Goal: Task Accomplishment & Management: Manage account settings

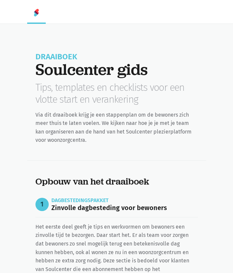
click at [34, 13] on img at bounding box center [36, 13] width 8 height 8
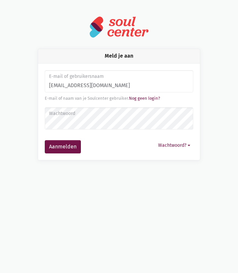
type input "[EMAIL_ADDRESS][DOMAIN_NAME]"
click at [170, 144] on button "Wachtwoord?" at bounding box center [174, 145] width 38 height 10
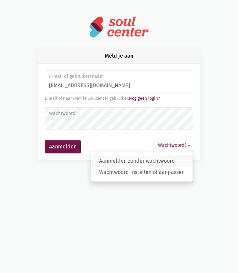
click at [136, 158] on link "Aanmelden zonder wachtwoord" at bounding box center [141, 160] width 101 height 11
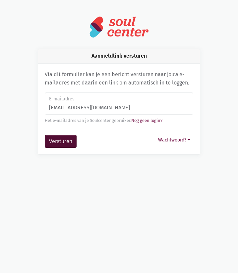
type input "[EMAIL_ADDRESS][DOMAIN_NAME]"
click at [60, 142] on button "Versturen" at bounding box center [61, 141] width 32 height 13
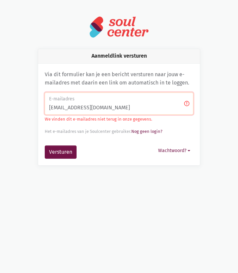
click at [60, 142] on form "E-mailadres [EMAIL_ADDRESS][DOMAIN_NAME] We vinden dit e-mailadres niet terug i…" at bounding box center [119, 125] width 148 height 66
click at [119, 23] on img at bounding box center [119, 27] width 60 height 22
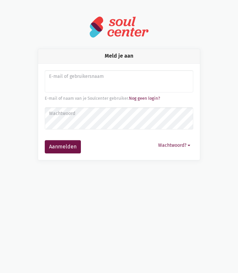
click at [119, 23] on img at bounding box center [119, 27] width 60 height 22
click at [168, 146] on button "Wachtwoord?" at bounding box center [174, 145] width 38 height 10
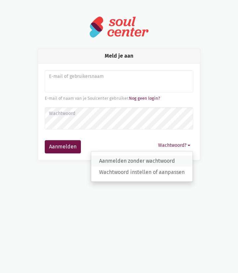
click at [131, 164] on link "Aanmelden zonder wachtwoord" at bounding box center [141, 160] width 101 height 11
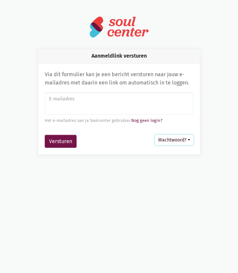
click at [176, 141] on button "Wachtwoord?" at bounding box center [174, 140] width 38 height 10
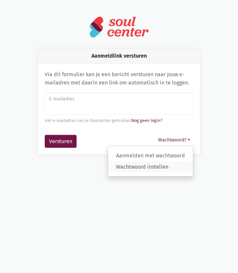
click at [132, 167] on link "Wachtwoord instellen" at bounding box center [150, 166] width 85 height 11
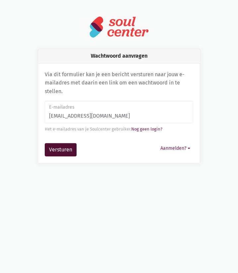
type input "[EMAIL_ADDRESS][DOMAIN_NAME]"
click at [69, 151] on button "Versturen" at bounding box center [61, 149] width 32 height 13
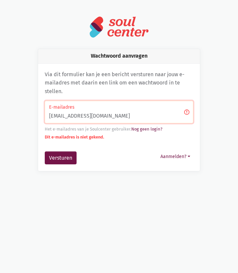
click at [69, 151] on form "[EMAIL_ADDRESS][DOMAIN_NAME] E-mailadres Het e-mailadres van je Soulcenter gebr…" at bounding box center [119, 133] width 148 height 64
click at [150, 129] on link "Nog geen login?" at bounding box center [146, 129] width 31 height 5
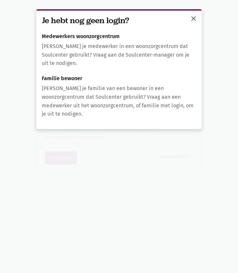
click at [193, 20] on span "close" at bounding box center [194, 19] width 8 height 8
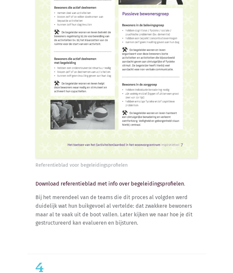
scroll to position [5720, 0]
click at [141, 187] on link "Download referentieblad met info over begeleidingsprofielen" at bounding box center [109, 183] width 148 height 6
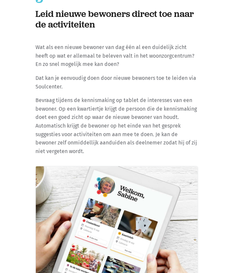
scroll to position [6459, 0]
